Goal: Task Accomplishment & Management: Manage account settings

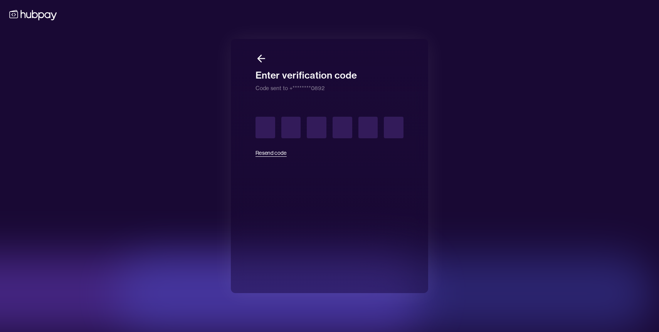
click at [274, 152] on button "Resend code" at bounding box center [270, 152] width 31 height 17
click at [261, 59] on icon at bounding box center [261, 59] width 12 height 12
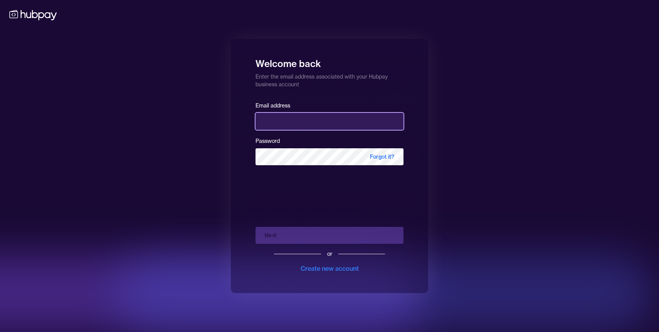
click at [268, 122] on input "email" at bounding box center [329, 121] width 148 height 17
type input "**********"
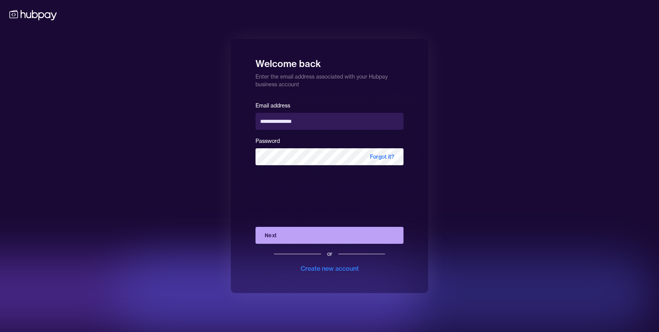
click at [300, 235] on button "Next" at bounding box center [329, 235] width 148 height 17
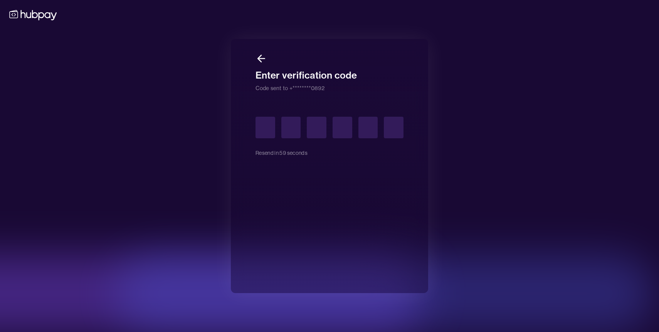
click at [267, 127] on input "text" at bounding box center [265, 128] width 20 height 22
type input "*"
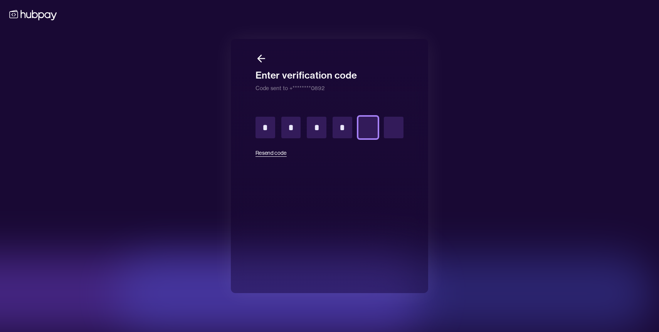
type input "*"
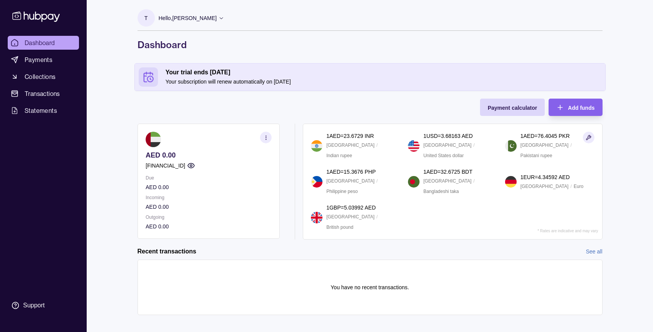
click at [218, 17] on icon at bounding box center [221, 18] width 6 height 6
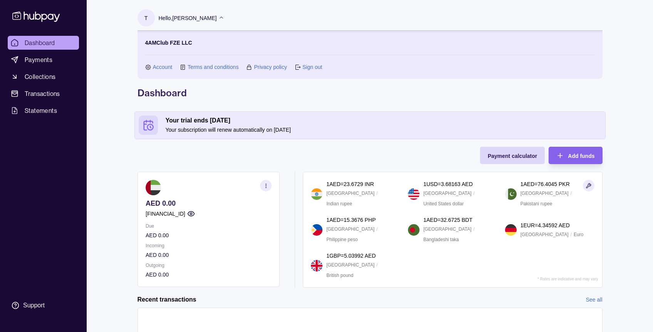
click at [158, 64] on link "Account" at bounding box center [163, 67] width 20 height 8
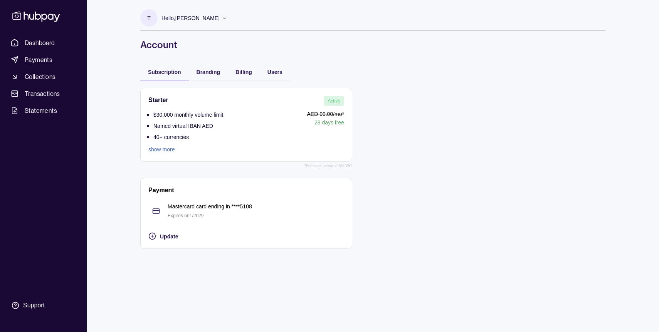
click at [284, 113] on p "AED 99.00 /mo*" at bounding box center [285, 114] width 117 height 8
click at [166, 149] on link "show more" at bounding box center [185, 149] width 75 height 8
click at [215, 70] on span "Branding" at bounding box center [207, 72] width 23 height 6
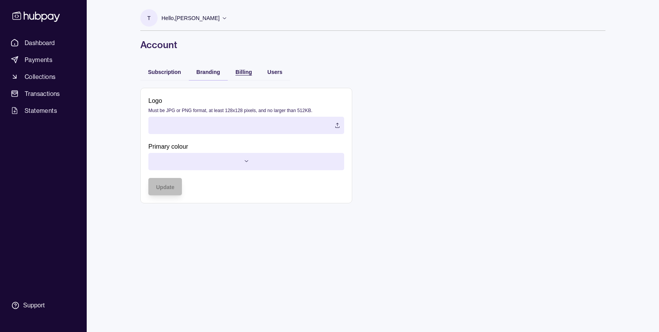
click at [236, 72] on span "Billing" at bounding box center [243, 72] width 17 height 6
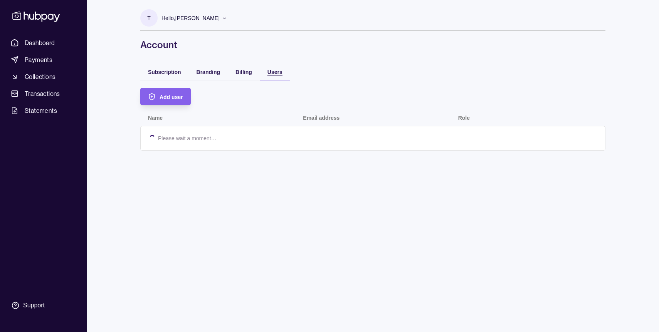
click at [273, 72] on span "Users" at bounding box center [274, 72] width 15 height 6
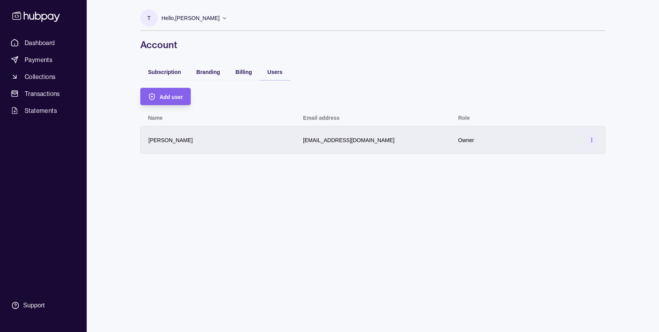
click at [596, 143] on section at bounding box center [591, 140] width 12 height 12
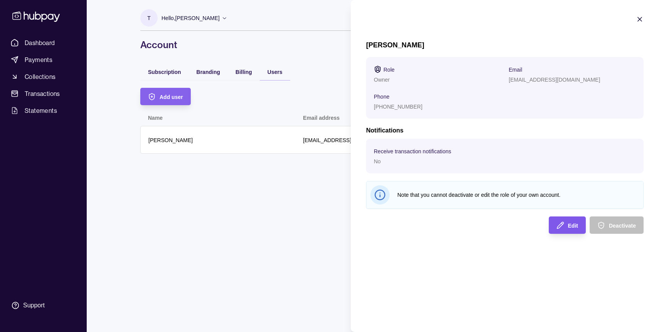
click at [563, 222] on icon "button" at bounding box center [560, 225] width 8 height 8
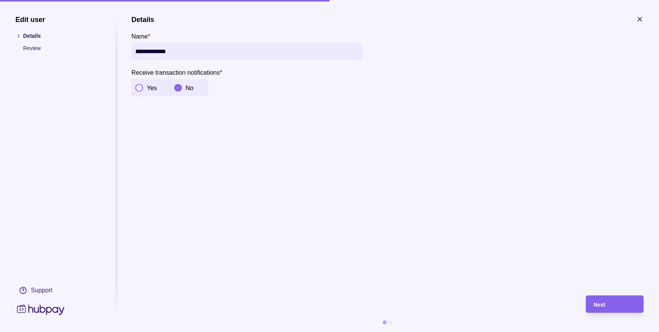
click at [143, 87] on button "button" at bounding box center [139, 88] width 8 height 8
click at [39, 48] on p "Review" at bounding box center [61, 48] width 77 height 8
click at [602, 307] on span "Next" at bounding box center [599, 305] width 12 height 6
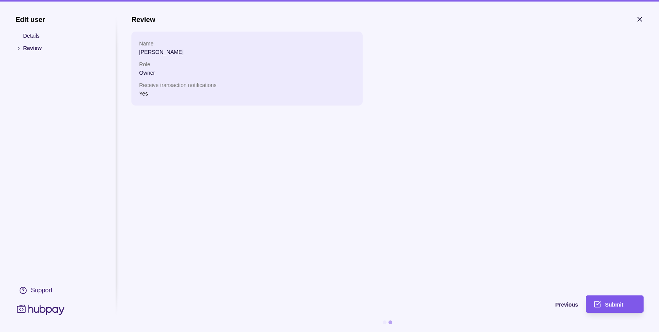
click at [621, 309] on div "Submit" at bounding box center [609, 303] width 54 height 17
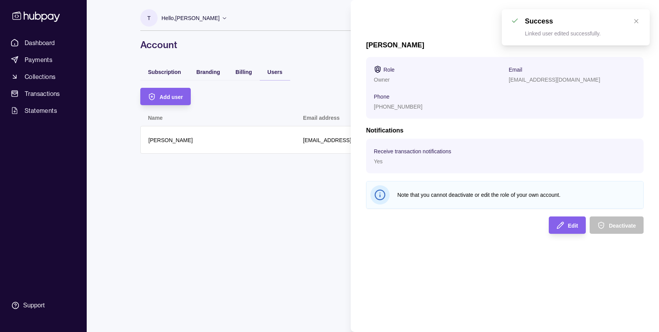
click at [633, 23] on section "[PERSON_NAME] Role Owner Email [EMAIL_ADDRESS][DOMAIN_NAME] Phone [PHONE_NUMBER…" at bounding box center [505, 124] width 308 height 249
click at [639, 21] on icon "button" at bounding box center [640, 19] width 8 height 8
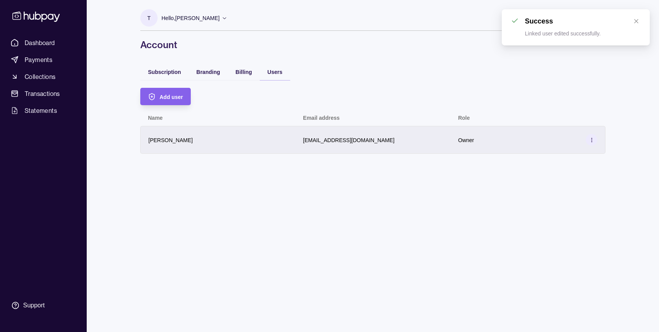
click at [404, 144] on div "[EMAIL_ADDRESS][DOMAIN_NAME]" at bounding box center [372, 139] width 139 height 9
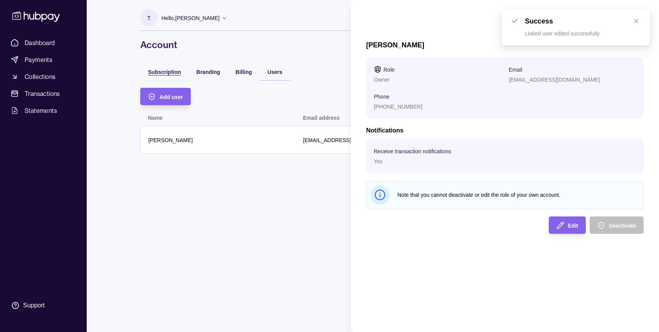
click at [167, 72] on html "Dashboard Payments Collections Transactions Statements Support T Hello, [PERSON…" at bounding box center [329, 166] width 659 height 332
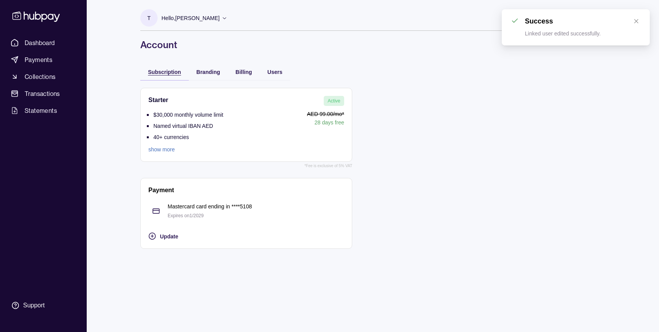
click at [167, 72] on span "Subscription" at bounding box center [164, 72] width 33 height 6
click at [167, 151] on link "show more" at bounding box center [185, 149] width 75 height 8
click at [161, 148] on link "show more" at bounding box center [185, 149] width 75 height 8
click at [159, 234] on div "Update" at bounding box center [240, 236] width 207 height 9
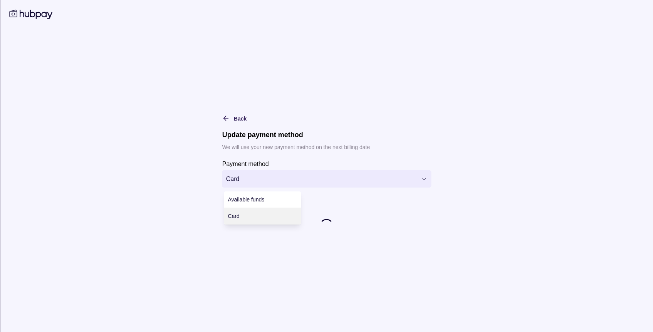
click at [247, 181] on html "**********" at bounding box center [326, 166] width 653 height 332
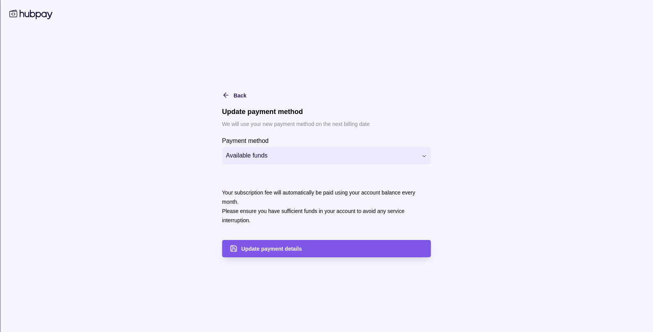
click at [255, 248] on span "Update payment details" at bounding box center [271, 249] width 60 height 6
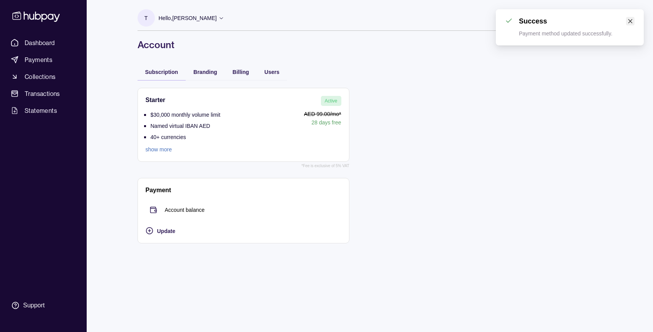
click at [629, 22] on icon "close" at bounding box center [630, 21] width 4 height 4
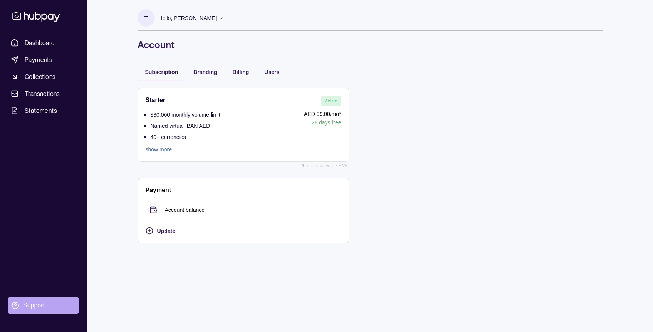
click at [40, 305] on div "Support" at bounding box center [34, 305] width 22 height 8
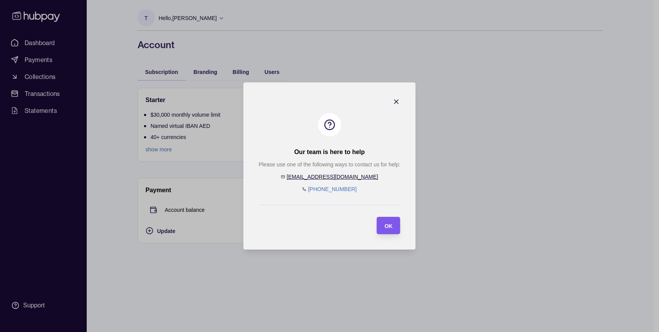
click at [385, 226] on span "OK" at bounding box center [388, 226] width 8 height 6
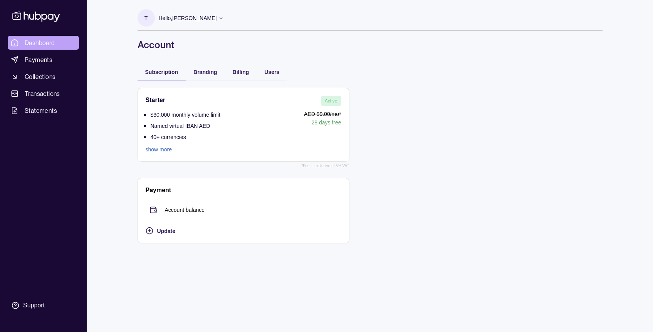
click at [50, 43] on span "Dashboard" at bounding box center [40, 42] width 30 height 9
